Goal: Information Seeking & Learning: Learn about a topic

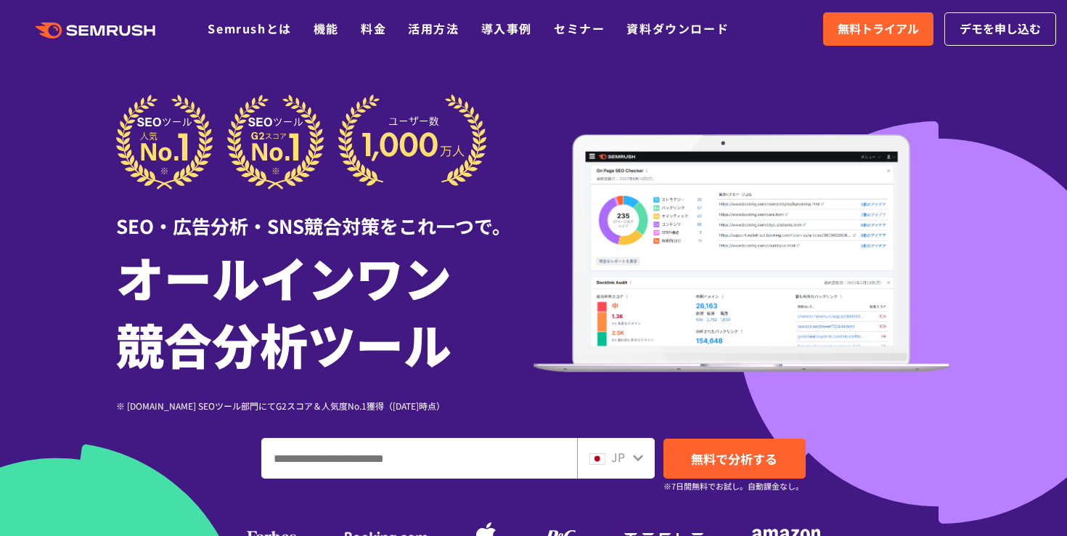
click at [367, 455] on input "ドメイン、キーワードまたはURLを入力してください" at bounding box center [419, 457] width 314 height 39
paste input "**********"
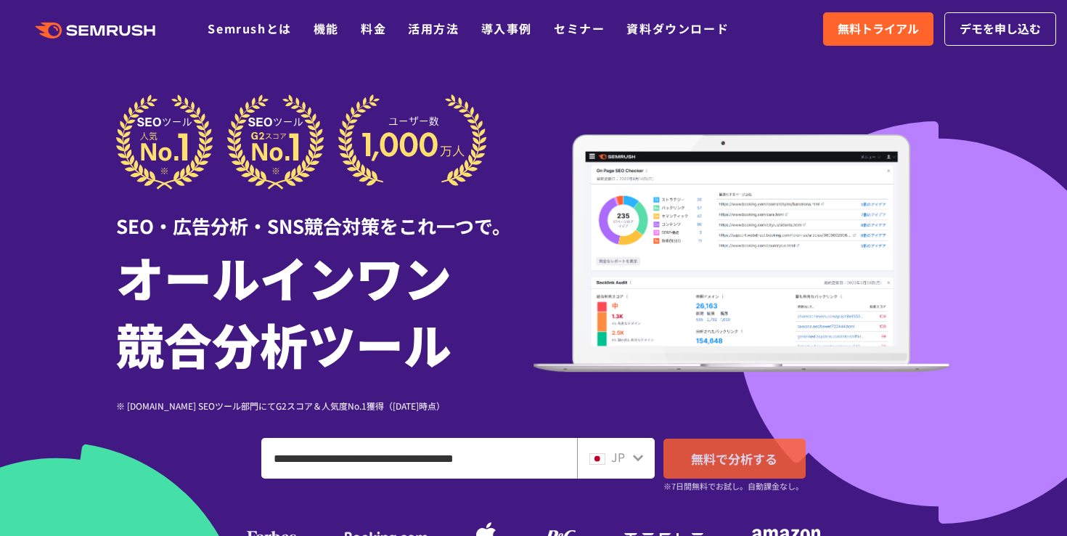
type input "**********"
click at [749, 458] on span "無料で分析する" at bounding box center [734, 458] width 86 height 18
